Goal: Task Accomplishment & Management: Manage account settings

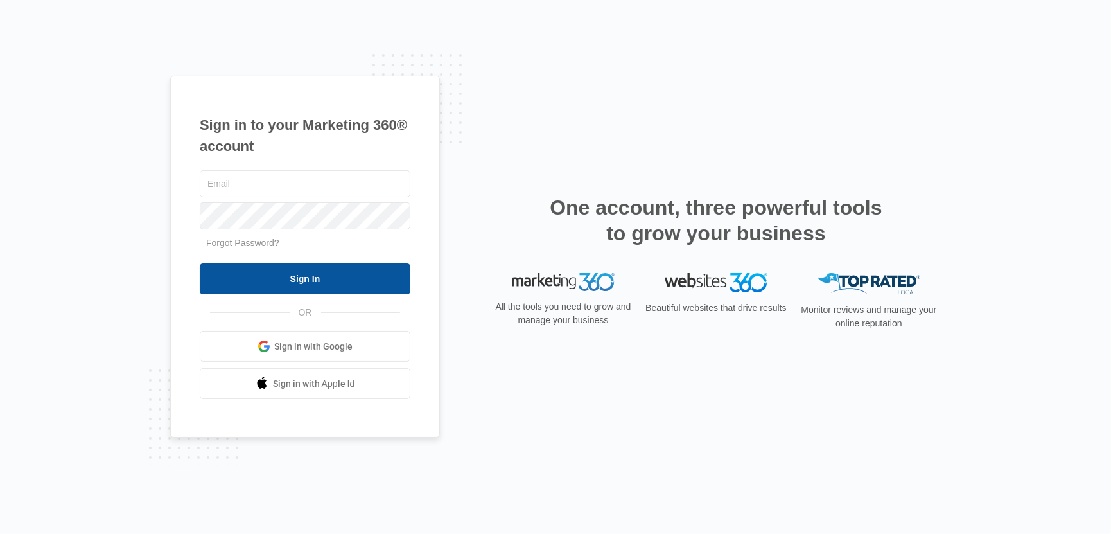
type input "[EMAIL_ADDRESS][DOMAIN_NAME]"
click at [382, 271] on input "Sign In" at bounding box center [305, 278] width 211 height 31
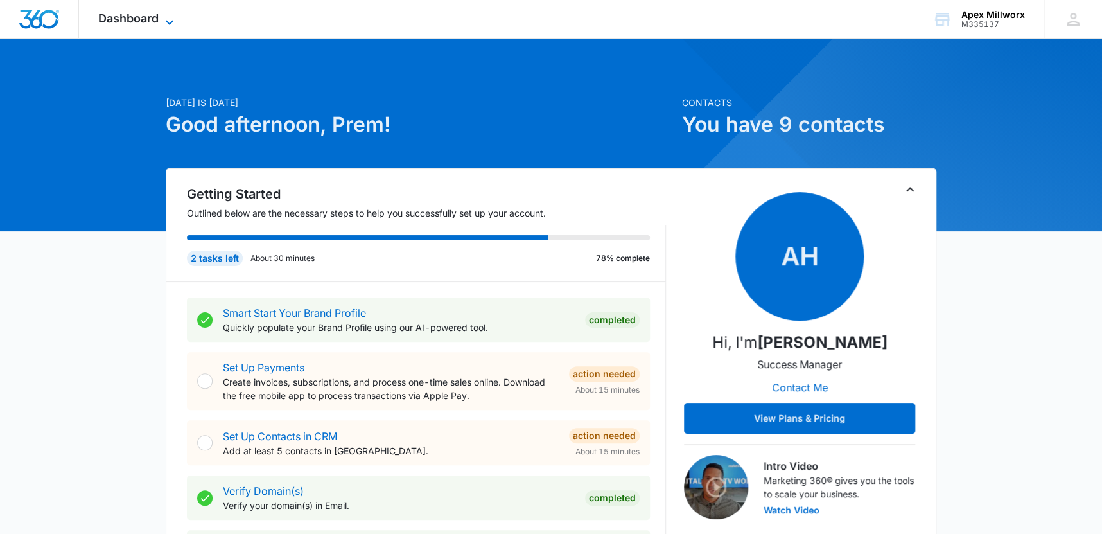
click at [144, 15] on span "Dashboard" at bounding box center [128, 18] width 60 height 13
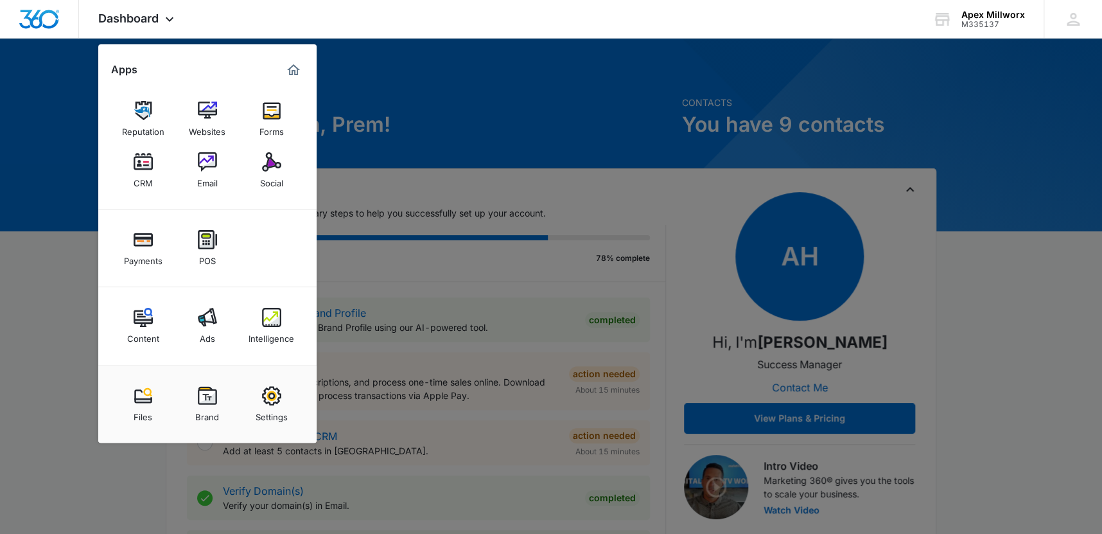
click at [753, 93] on div at bounding box center [551, 267] width 1102 height 534
